Goal: Find specific page/section: Find specific page/section

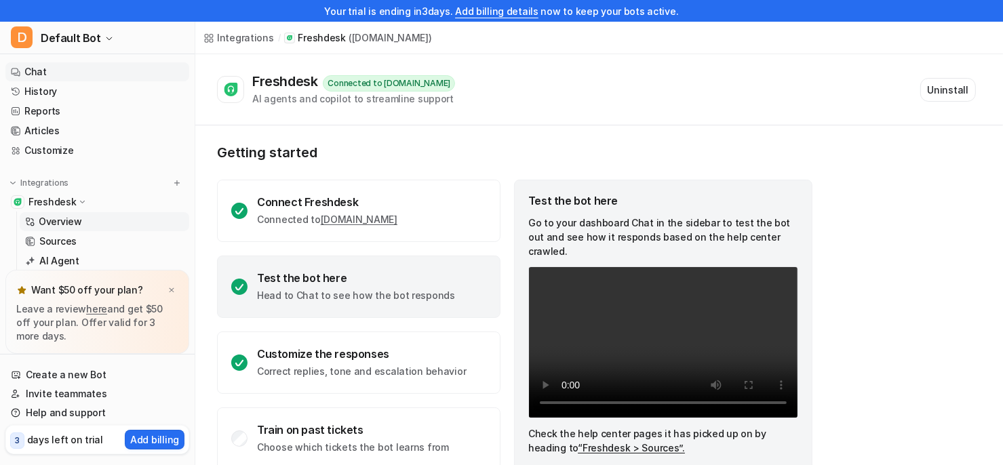
click at [39, 76] on link "Chat" at bounding box center [97, 71] width 184 height 19
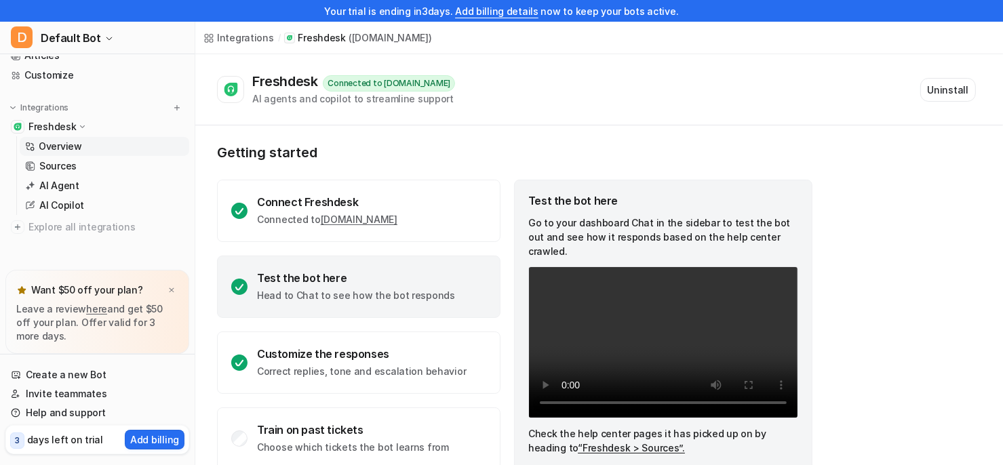
scroll to position [79, 0]
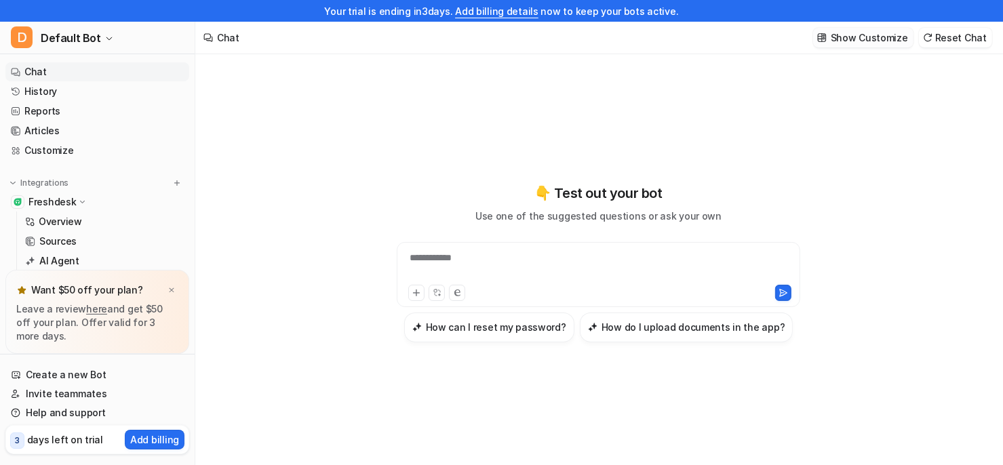
click at [843, 30] on button "Show Customize" at bounding box center [863, 38] width 100 height 20
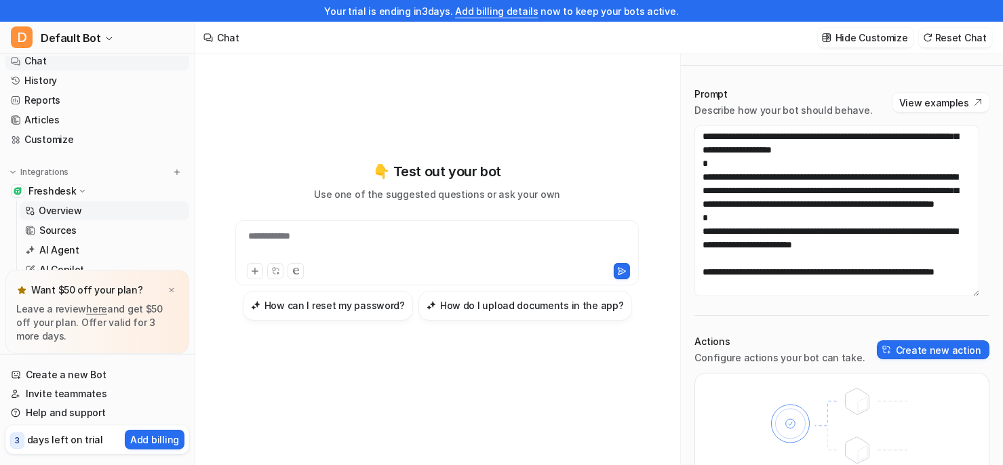
scroll to position [8, 0]
click at [68, 230] on p "Sources" at bounding box center [57, 234] width 37 height 14
